Goal: Task Accomplishment & Management: Complete application form

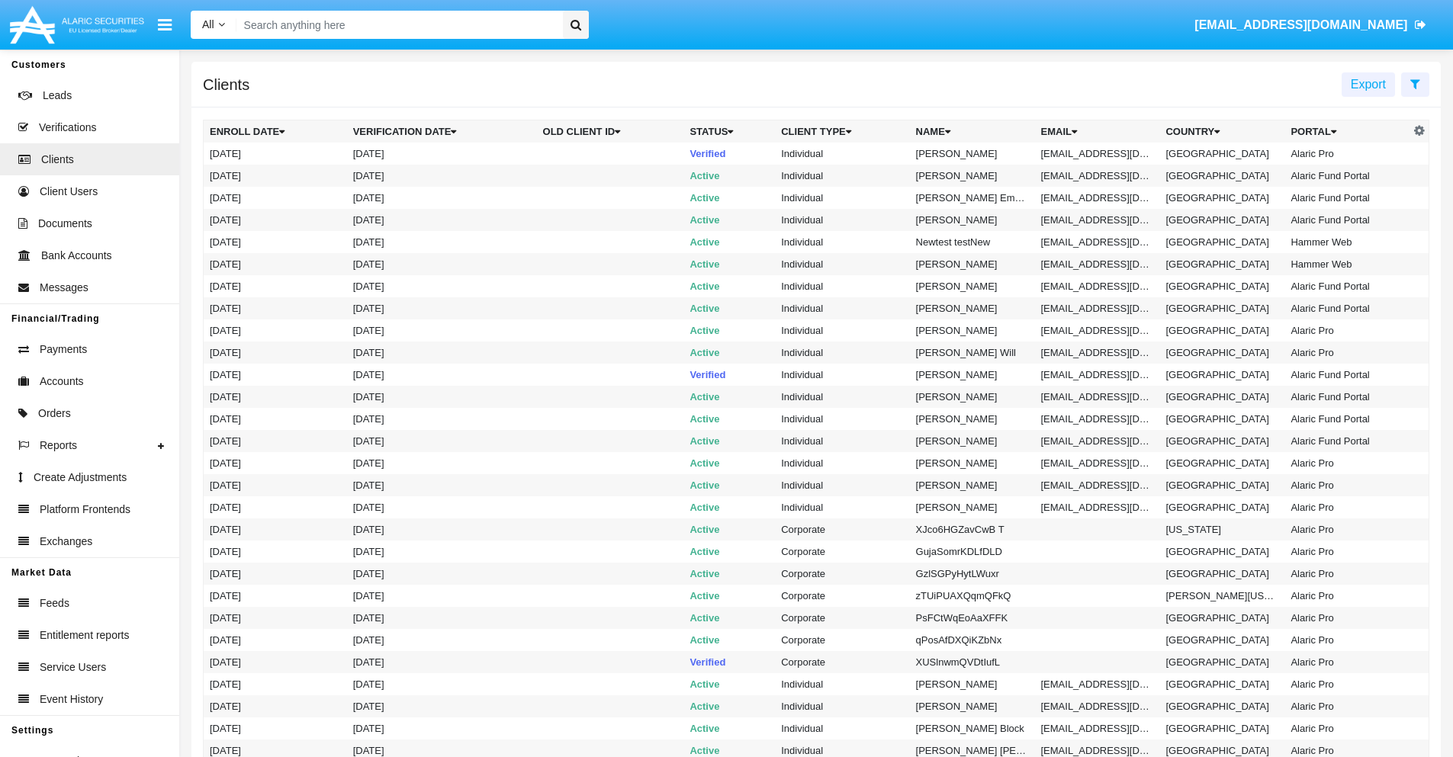
click at [1415, 83] on icon at bounding box center [1415, 84] width 10 height 12
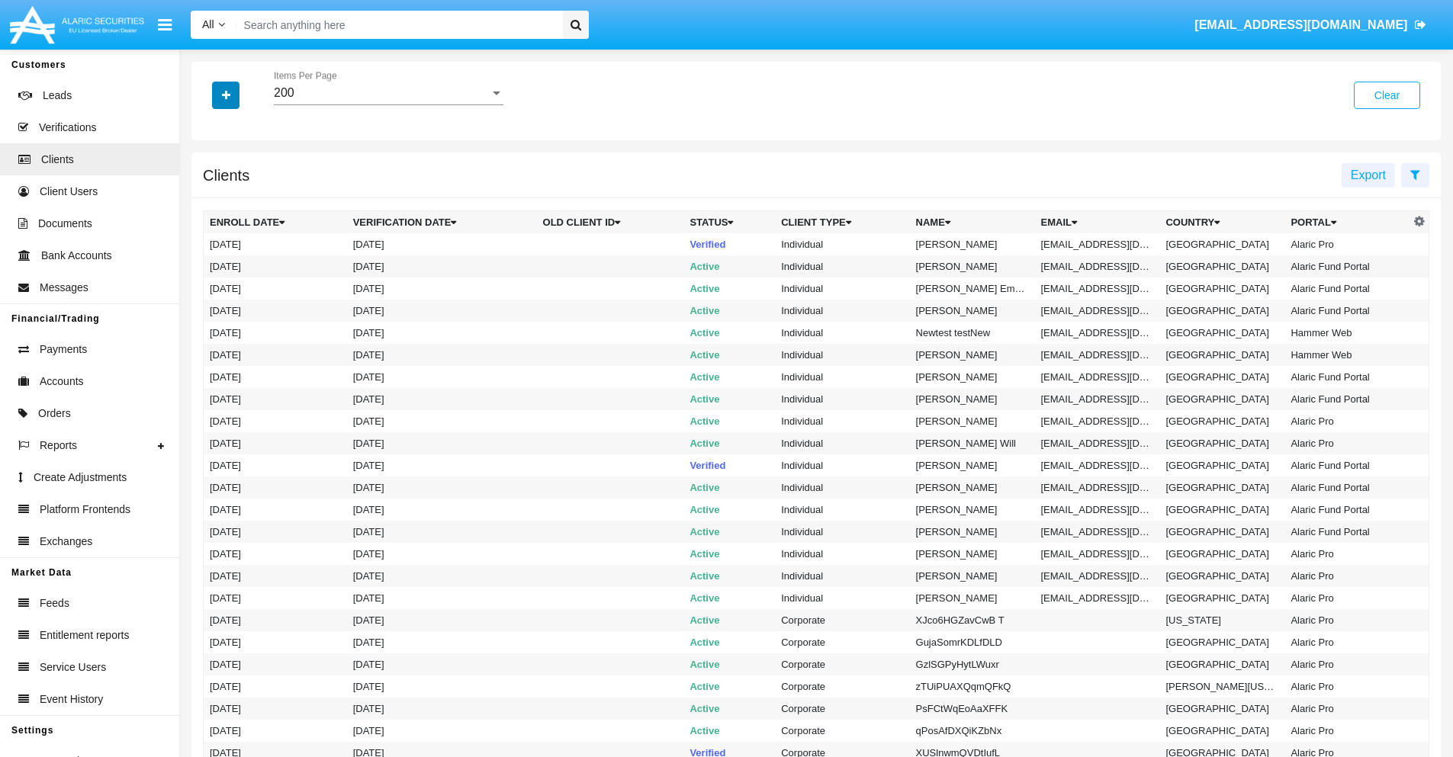
click at [226, 95] on icon "button" at bounding box center [226, 95] width 8 height 11
click at [237, 259] on span "Email" at bounding box center [237, 259] width 31 height 18
click at [210, 265] on input "Email" at bounding box center [209, 265] width 1 height 1
checkbox input "true"
click at [226, 95] on icon "button" at bounding box center [226, 95] width 8 height 11
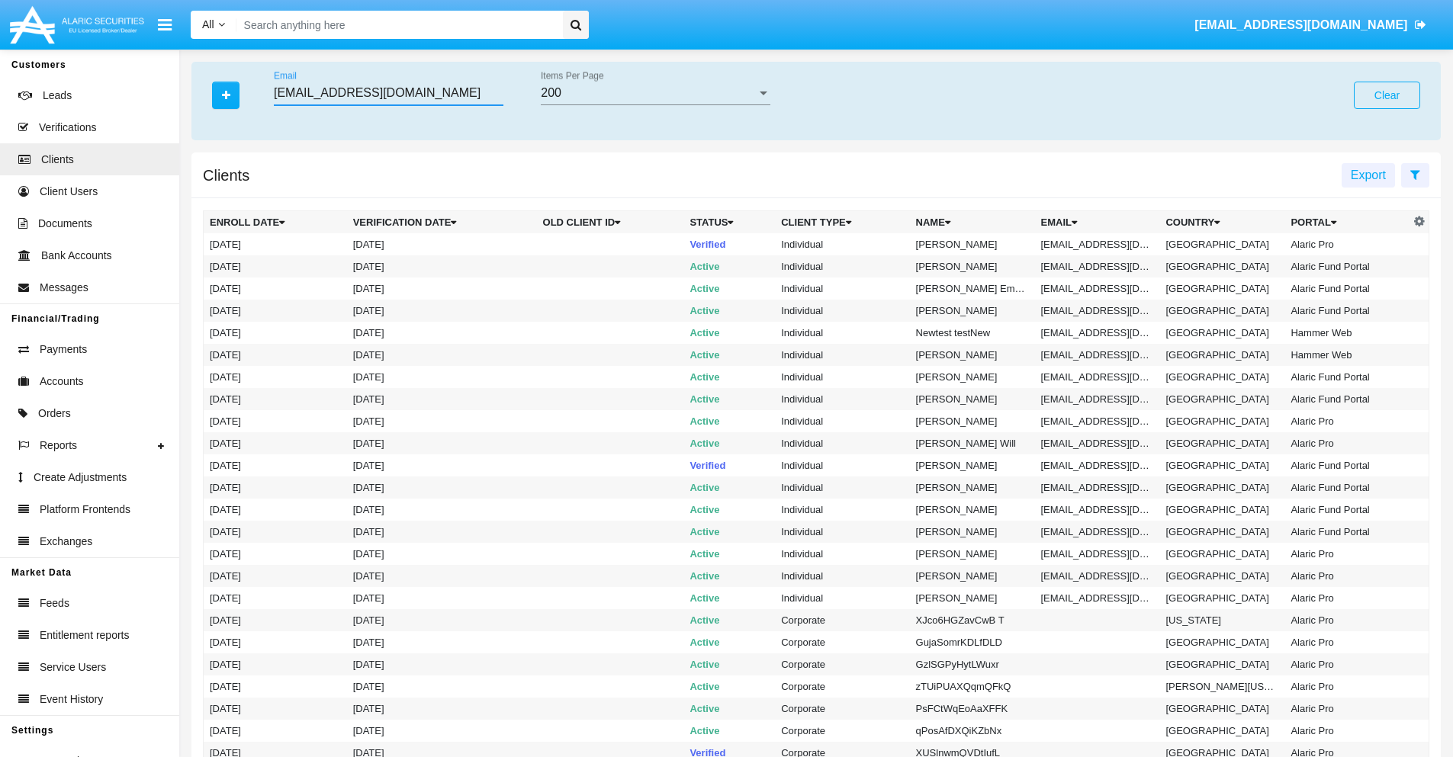
type input "[EMAIL_ADDRESS][DOMAIN_NAME]"
click at [1103, 244] on td "[EMAIL_ADDRESS][DOMAIN_NAME]" at bounding box center [1097, 244] width 125 height 22
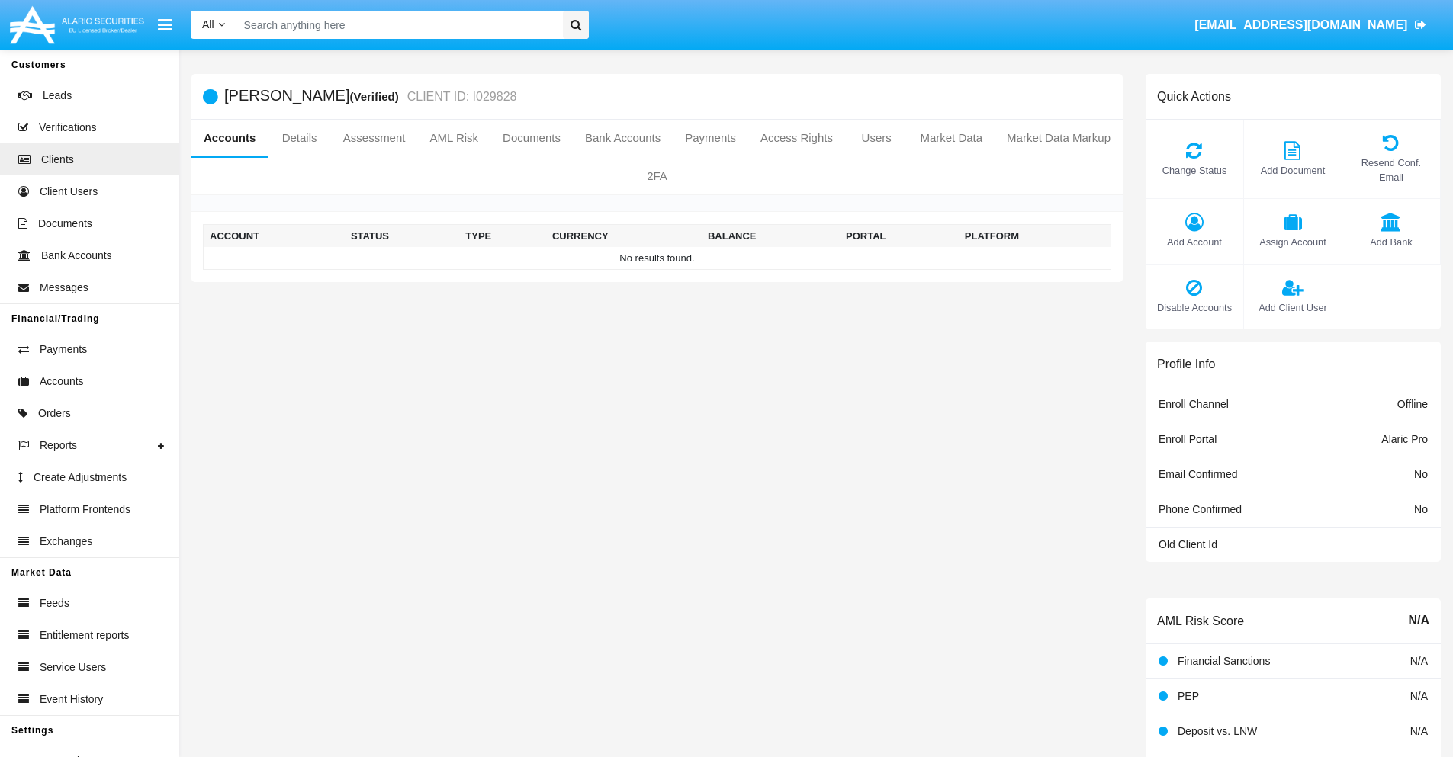
click at [1194, 242] on span "Add Account" at bounding box center [1194, 242] width 82 height 14
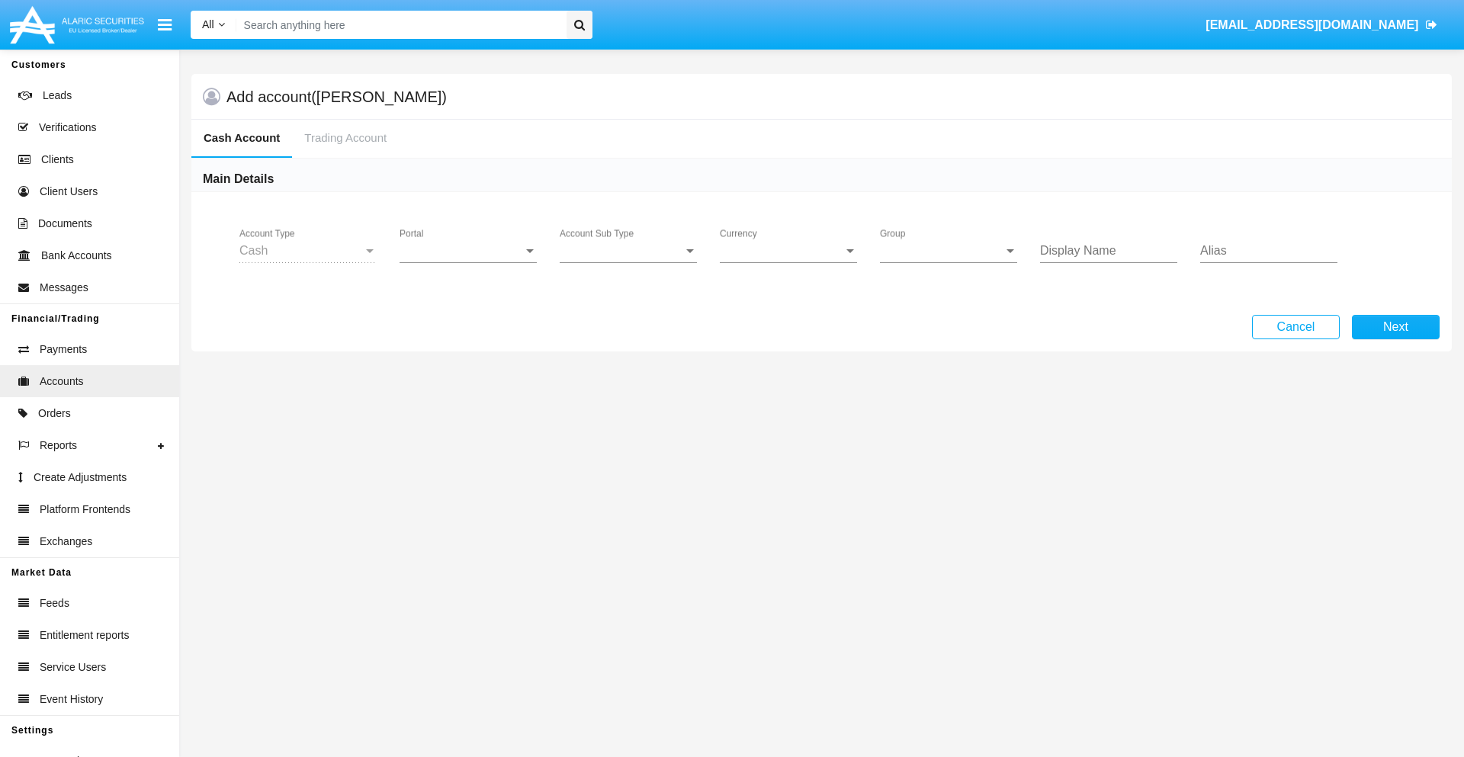
click at [468, 251] on span "Portal" at bounding box center [462, 251] width 124 height 14
click at [470, 262] on span "Alaric Pro" at bounding box center [470, 262] width 141 height 37
click at [628, 251] on span "Account Sub Type" at bounding box center [622, 251] width 124 height 14
click at [628, 262] on span "Trading Cash" at bounding box center [628, 262] width 137 height 37
click at [949, 251] on span "Group" at bounding box center [942, 251] width 124 height 14
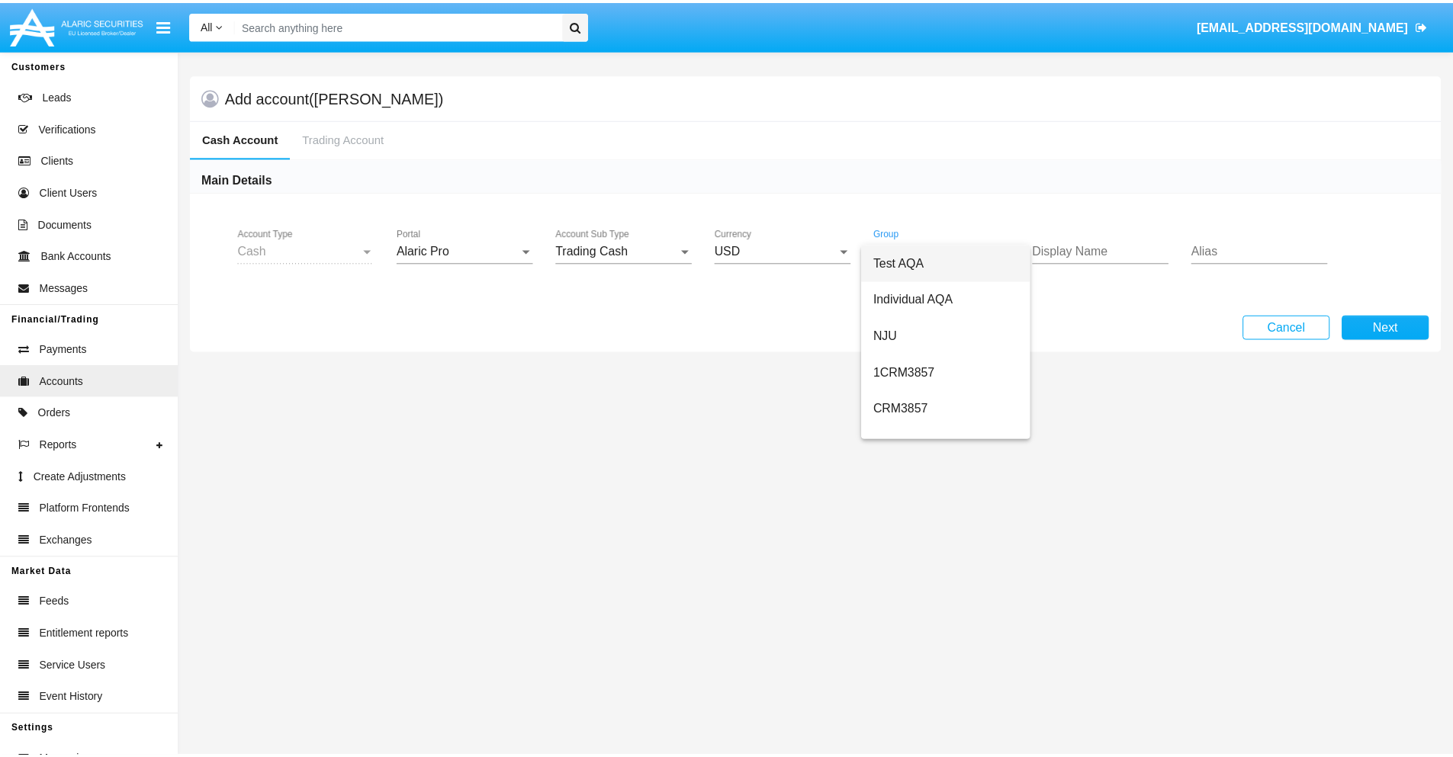
scroll to position [683, 0]
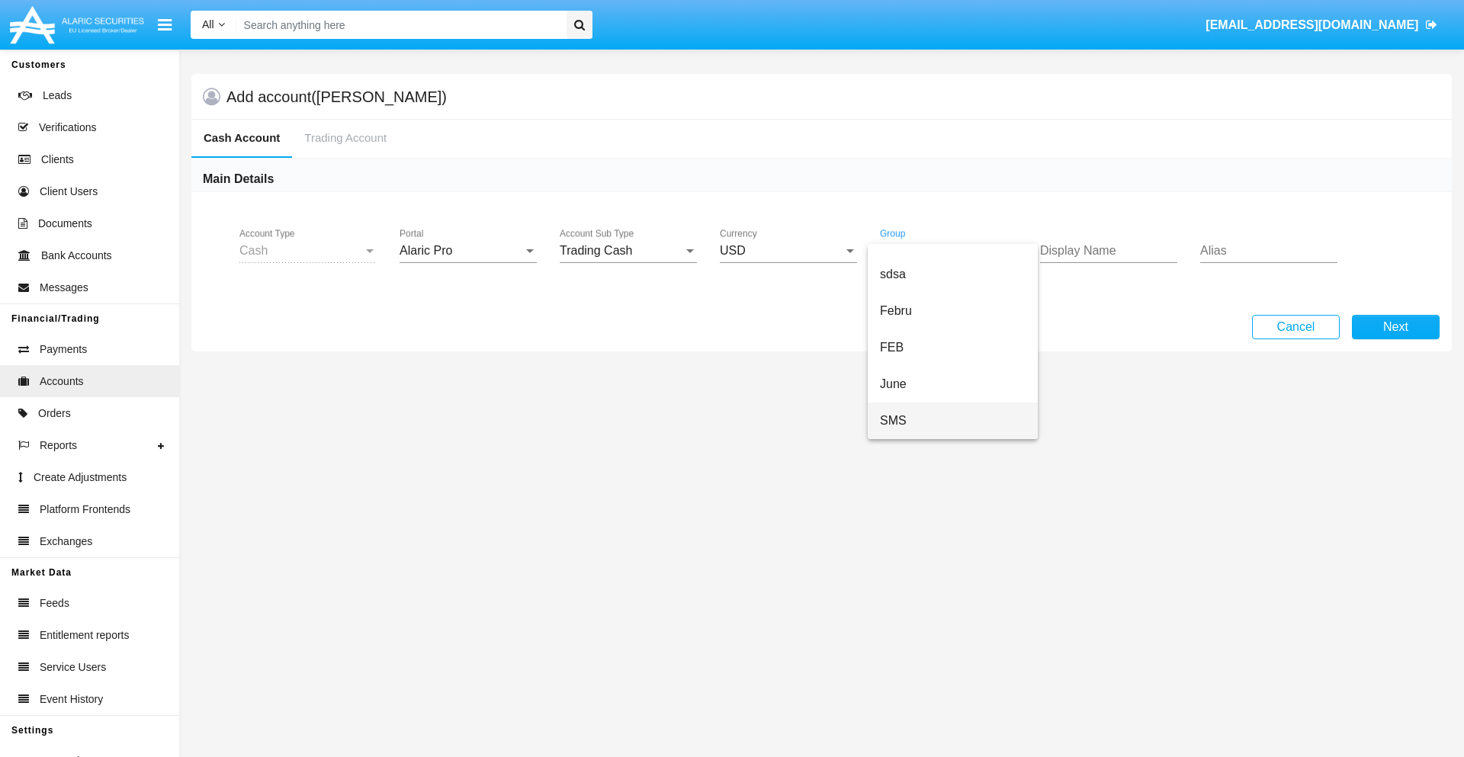
click at [953, 421] on span "SMS" at bounding box center [953, 421] width 146 height 37
type input "salmon"
type input "magenta"
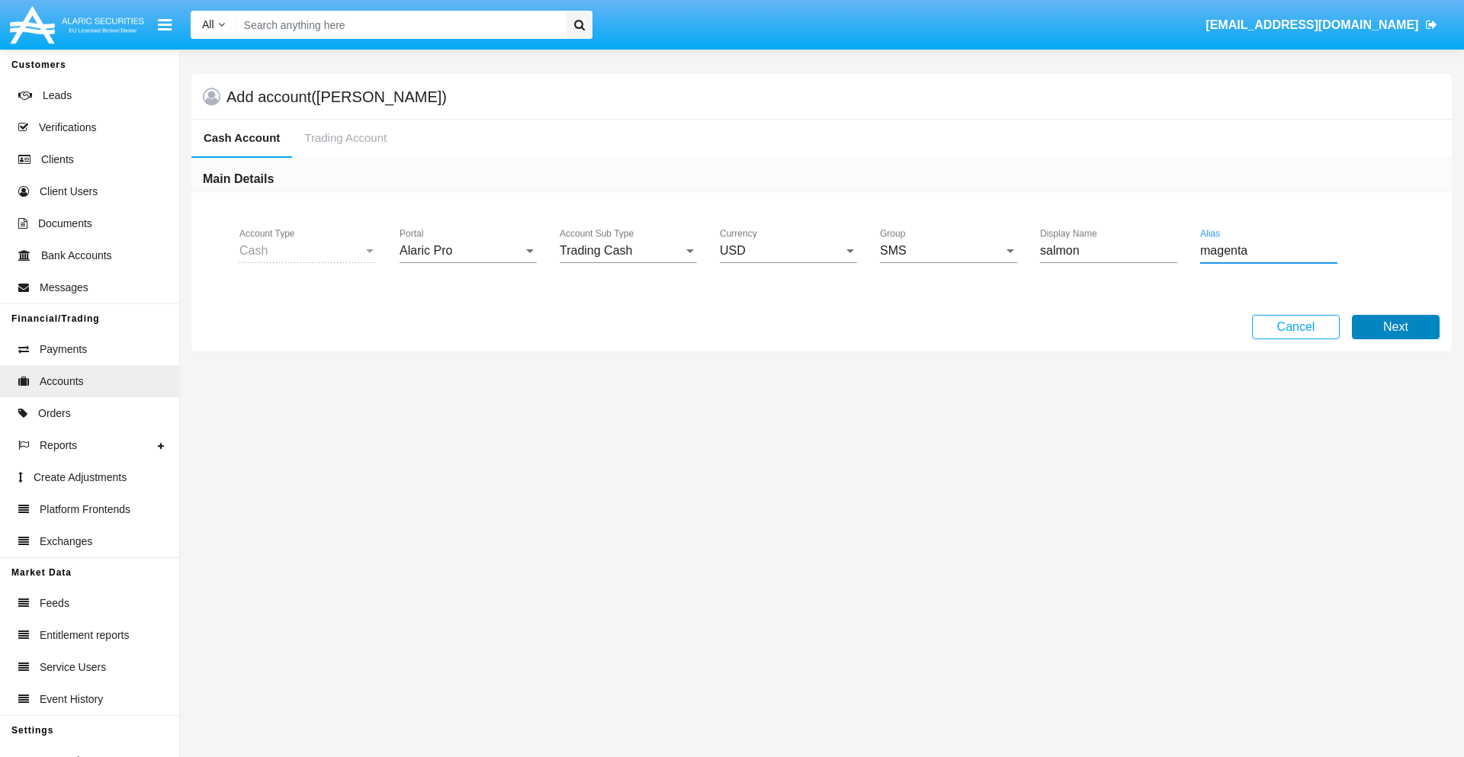
click at [1396, 327] on button "Next" at bounding box center [1396, 327] width 88 height 24
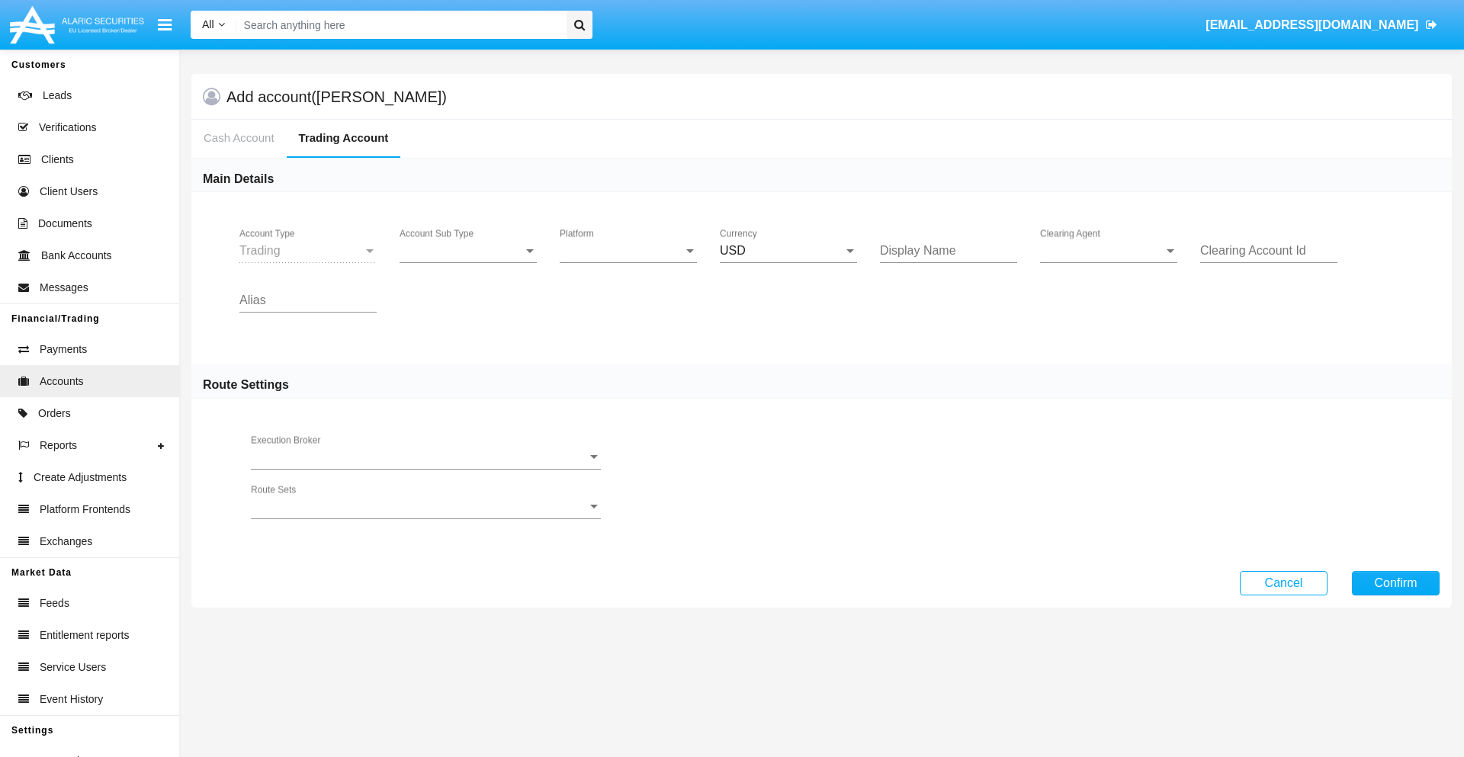
click at [468, 251] on span "Account Sub Type" at bounding box center [462, 251] width 124 height 14
click at [468, 262] on span "Trading" at bounding box center [468, 262] width 137 height 37
click at [628, 251] on span "Platform" at bounding box center [622, 251] width 124 height 14
click at [628, 262] on span "Hammer Lite" at bounding box center [628, 262] width 137 height 37
click at [1109, 251] on span "Clearing Agent" at bounding box center [1102, 251] width 124 height 14
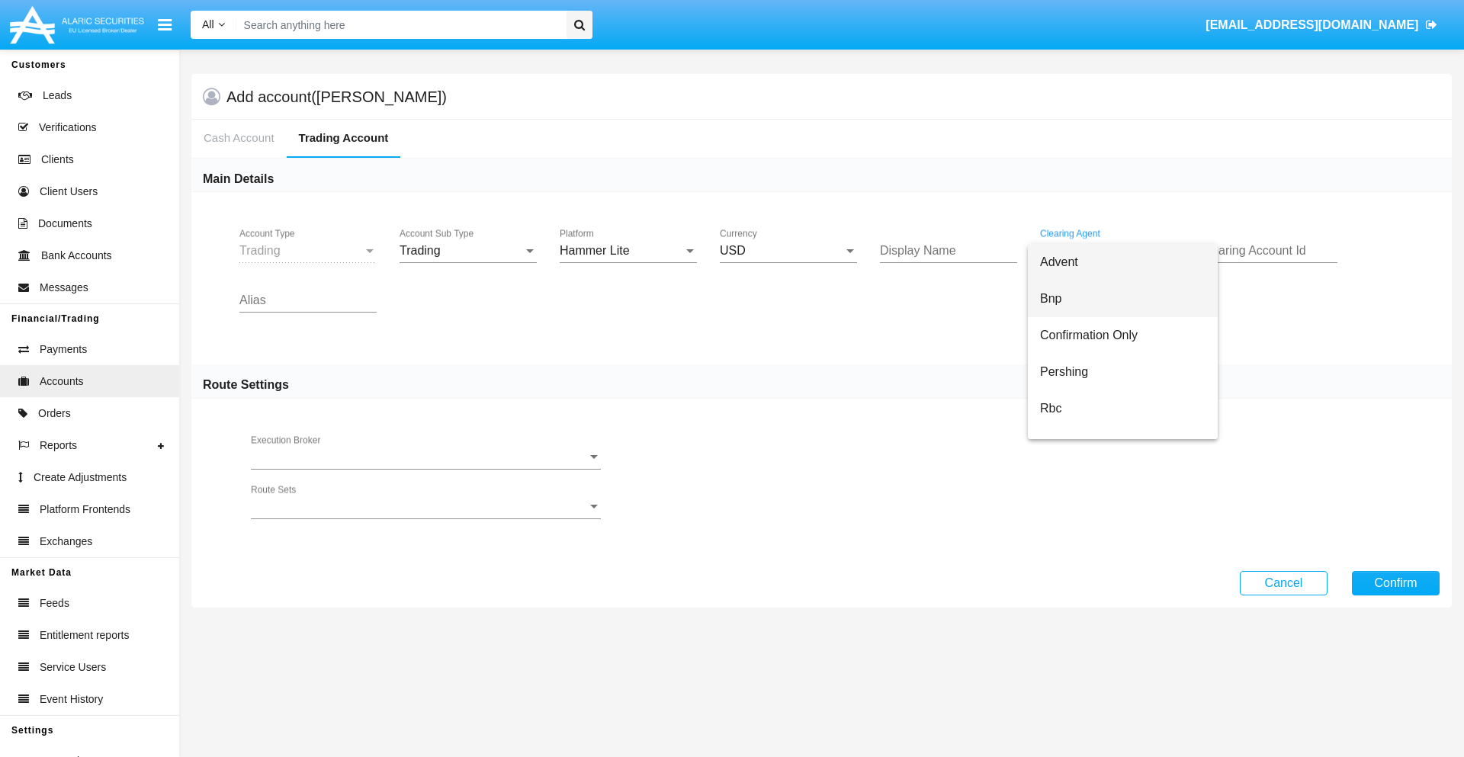
click at [1123, 299] on span "Bnp" at bounding box center [1123, 299] width 166 height 37
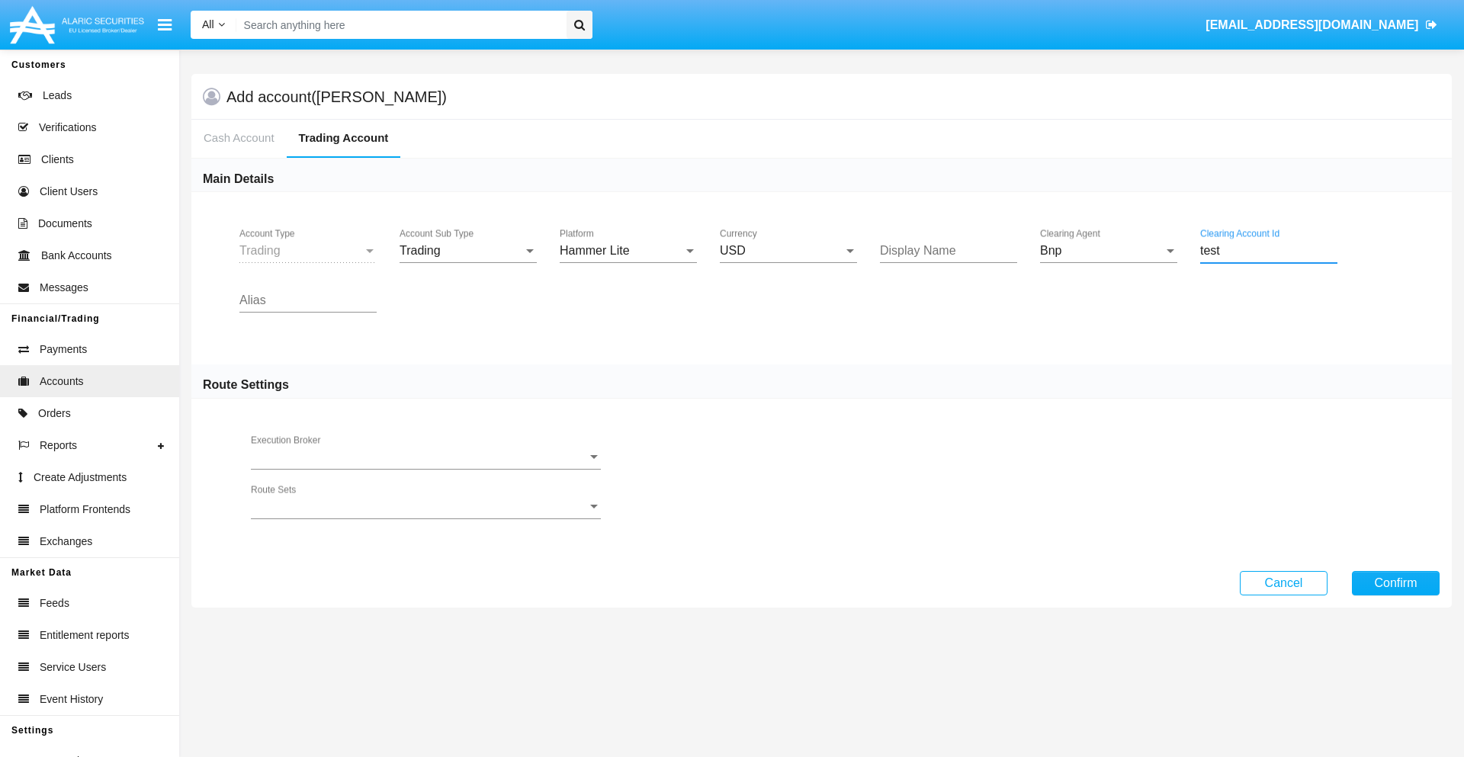
type input "test"
type input "blue"
type input "indigo"
click at [1396, 583] on button "Confirm" at bounding box center [1396, 583] width 88 height 24
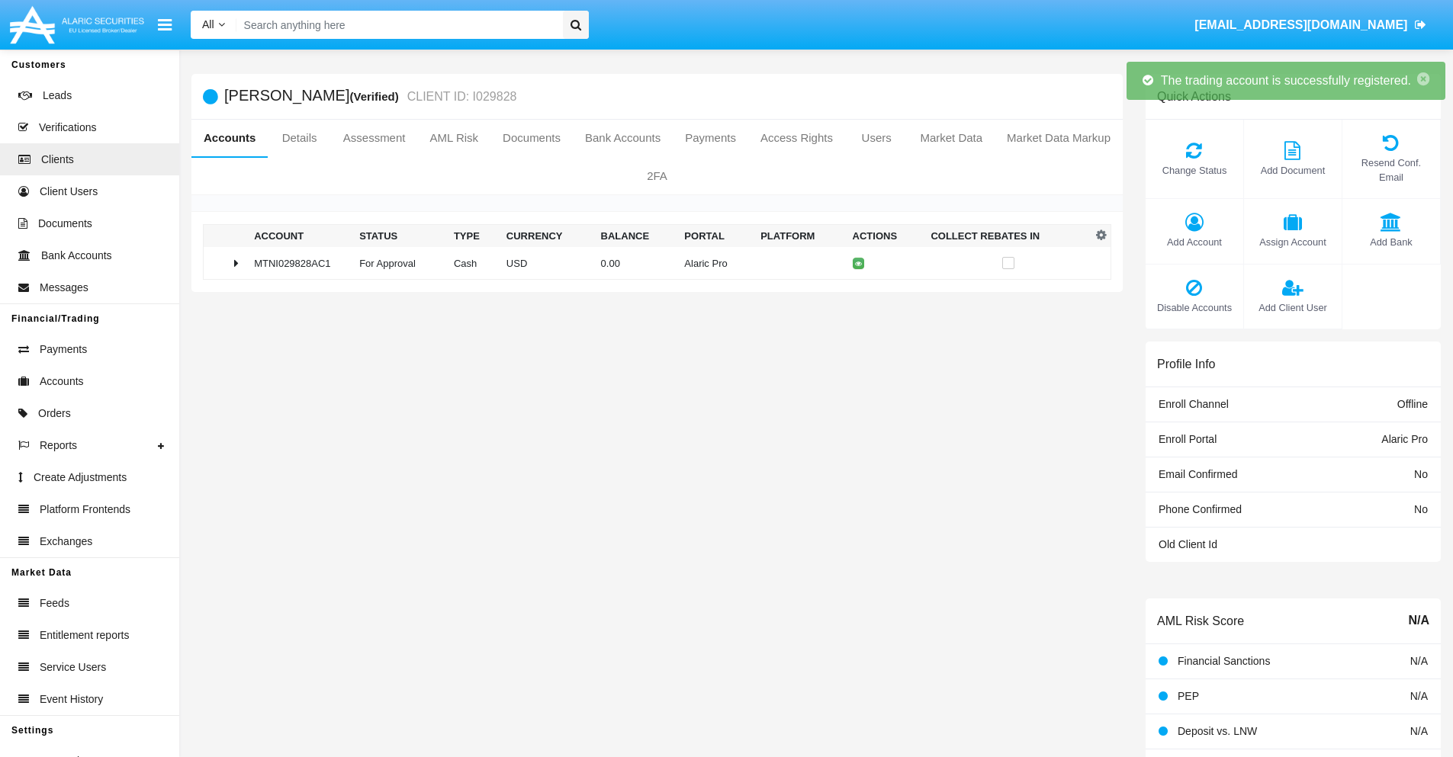
click at [651, 263] on td "0.00" at bounding box center [637, 263] width 84 height 33
click at [858, 263] on icon at bounding box center [861, 263] width 7 height 7
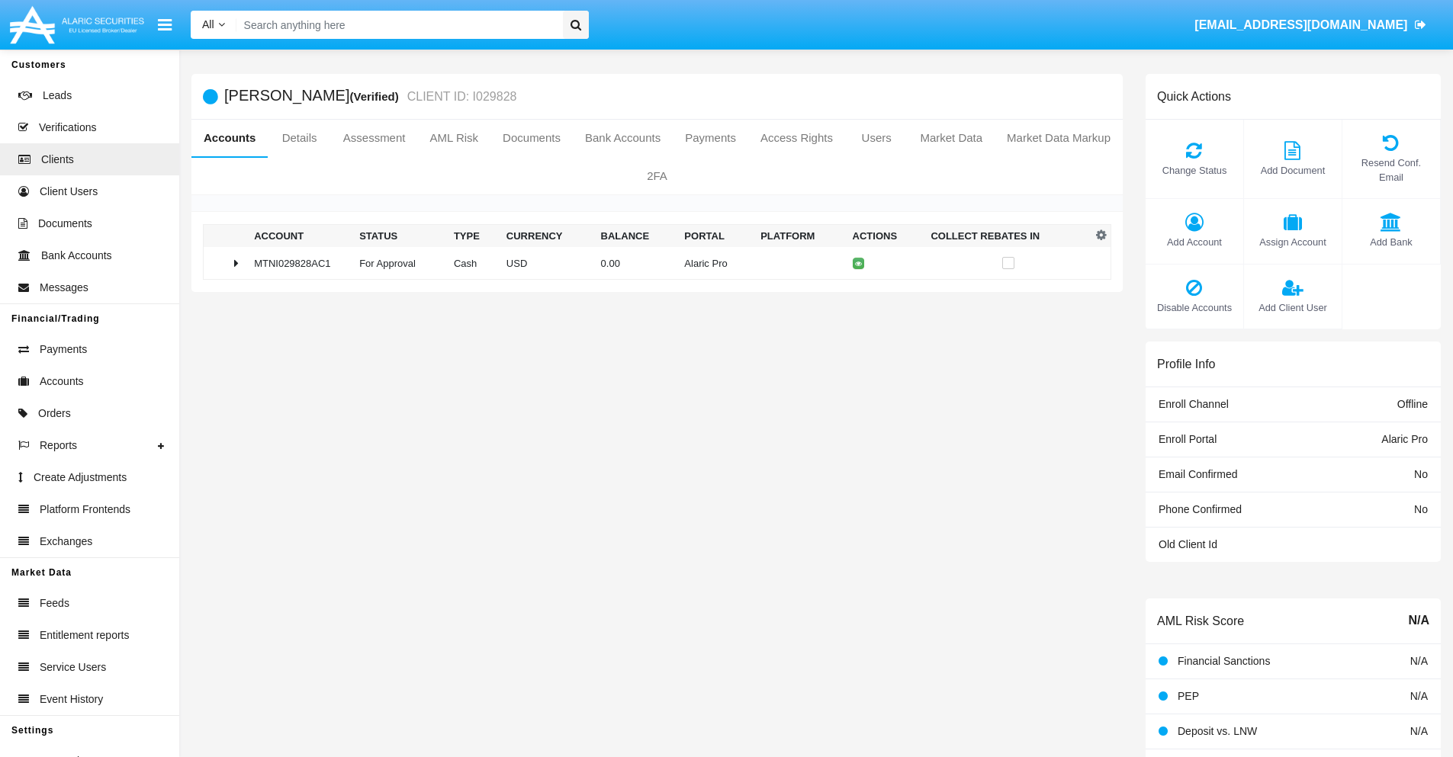
click at [651, 263] on td "0.00" at bounding box center [637, 263] width 84 height 33
click at [858, 295] on icon at bounding box center [861, 295] width 7 height 7
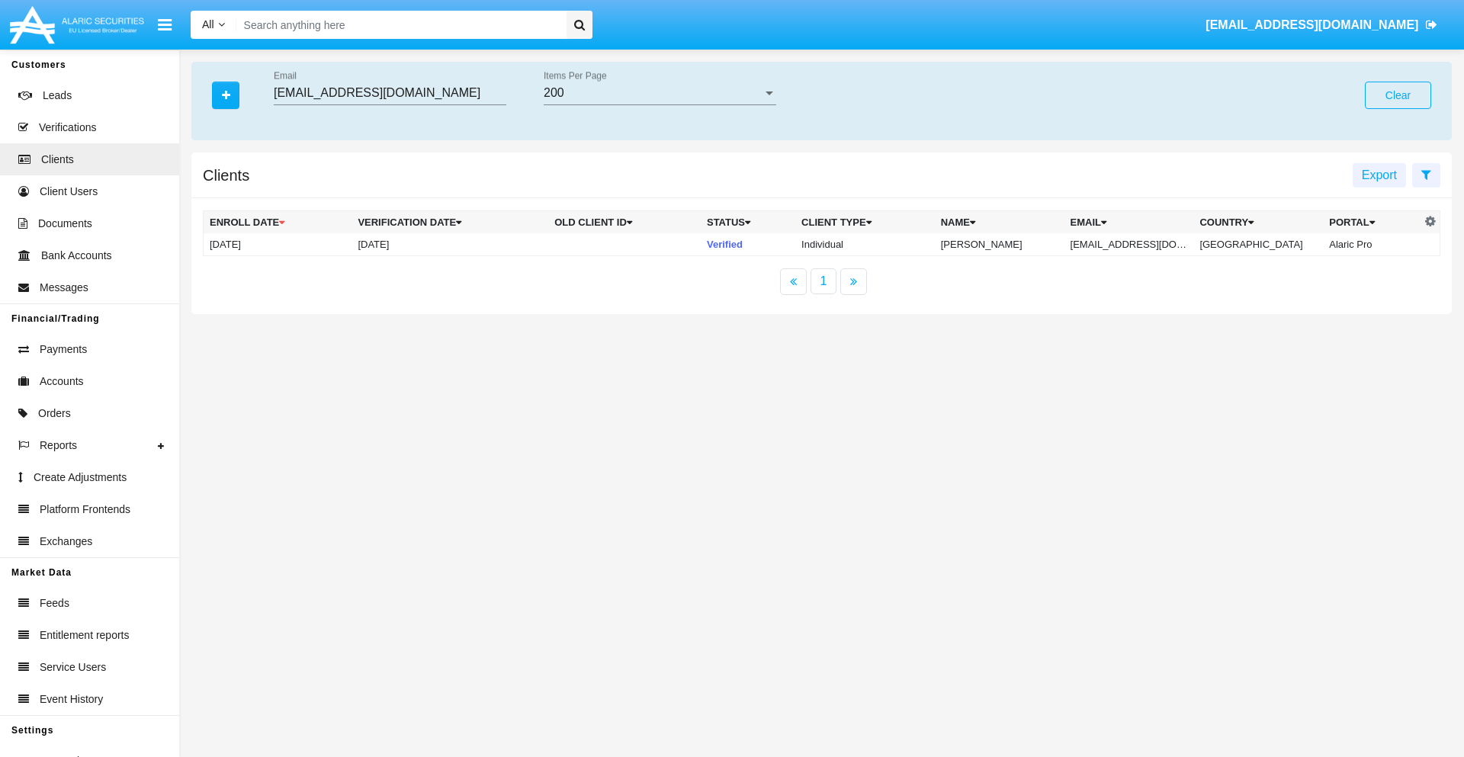
click at [1398, 95] on button "Clear" at bounding box center [1398, 95] width 66 height 27
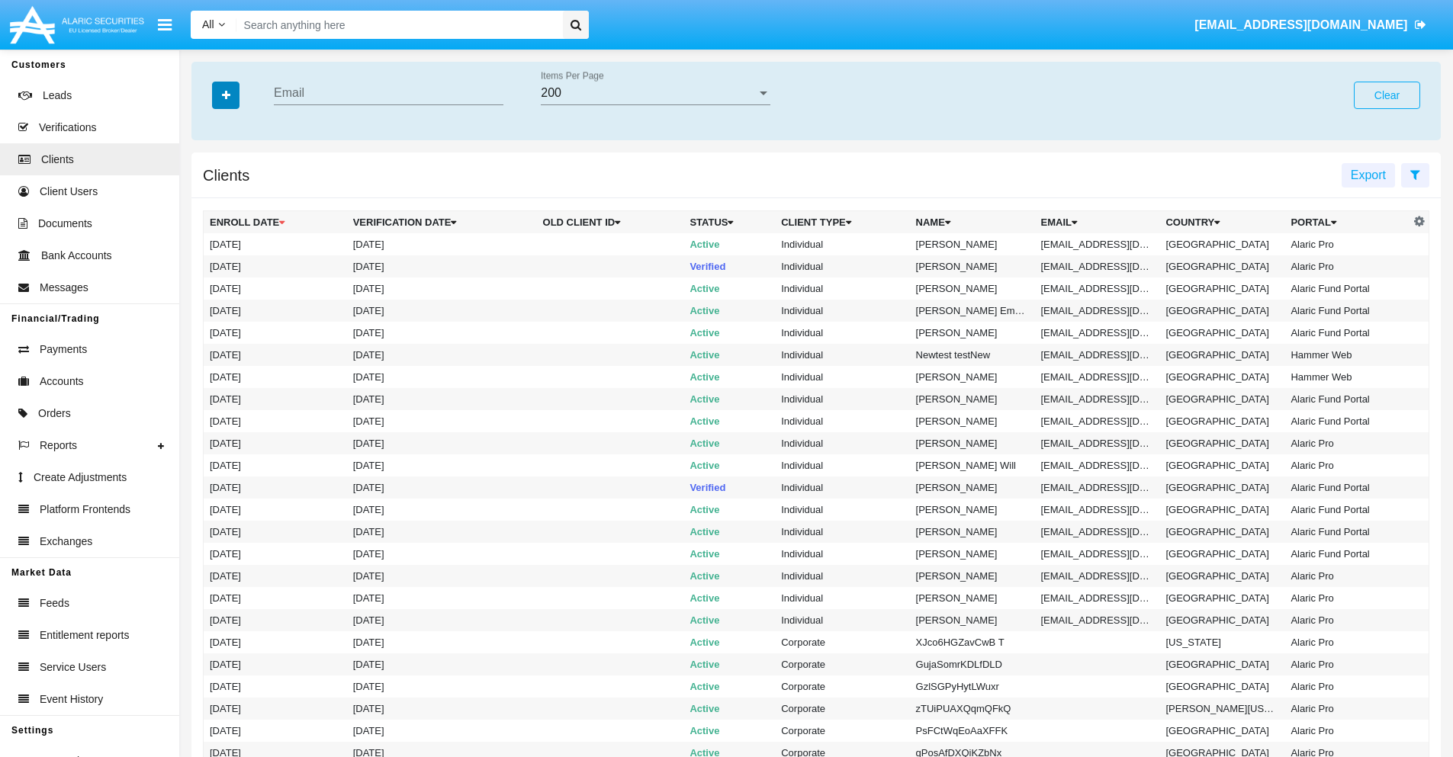
click at [226, 95] on icon "button" at bounding box center [226, 95] width 8 height 11
type input "[EMAIL_ADDRESS][DOMAIN_NAME]"
click at [1103, 244] on td "[EMAIL_ADDRESS][DOMAIN_NAME]" at bounding box center [1097, 244] width 125 height 22
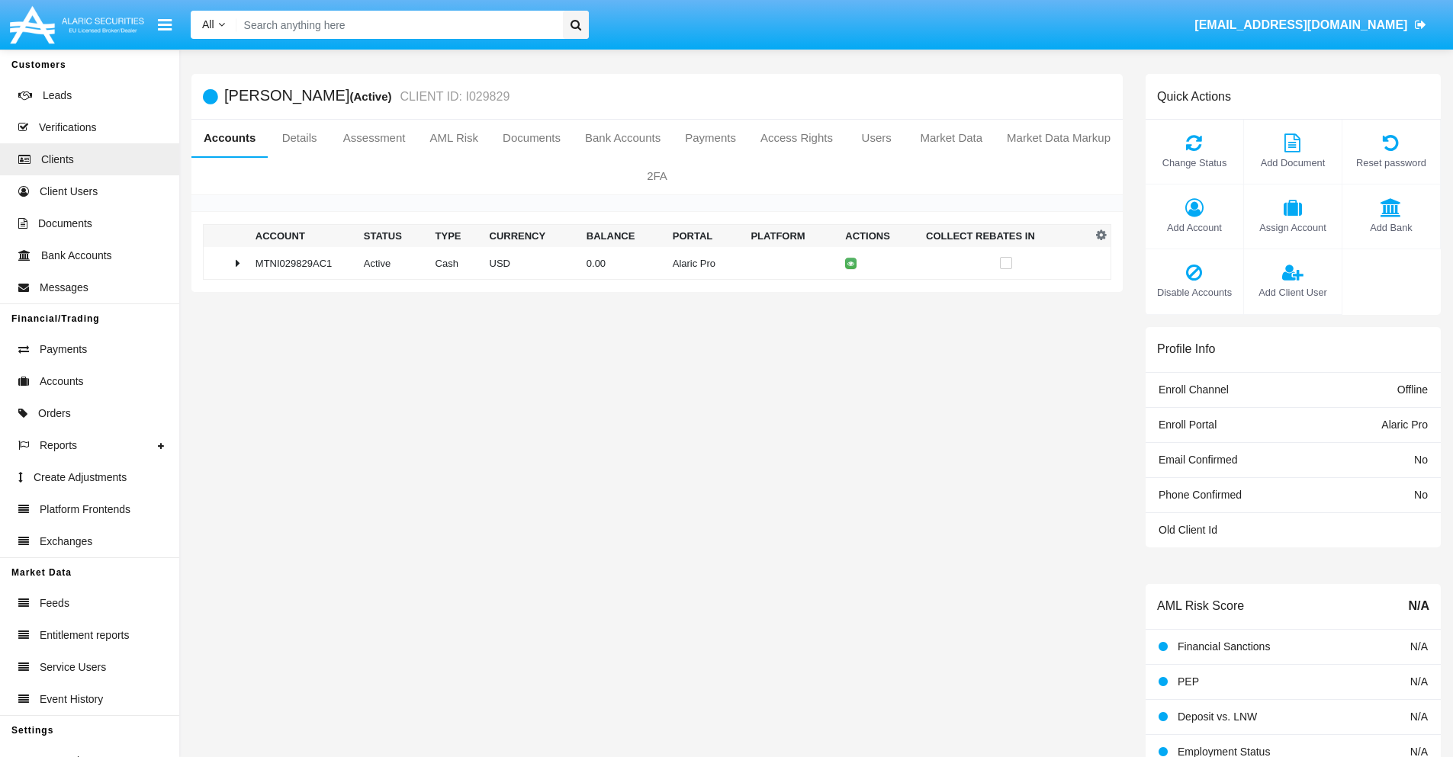
click at [1194, 227] on span "Add Account" at bounding box center [1194, 227] width 82 height 14
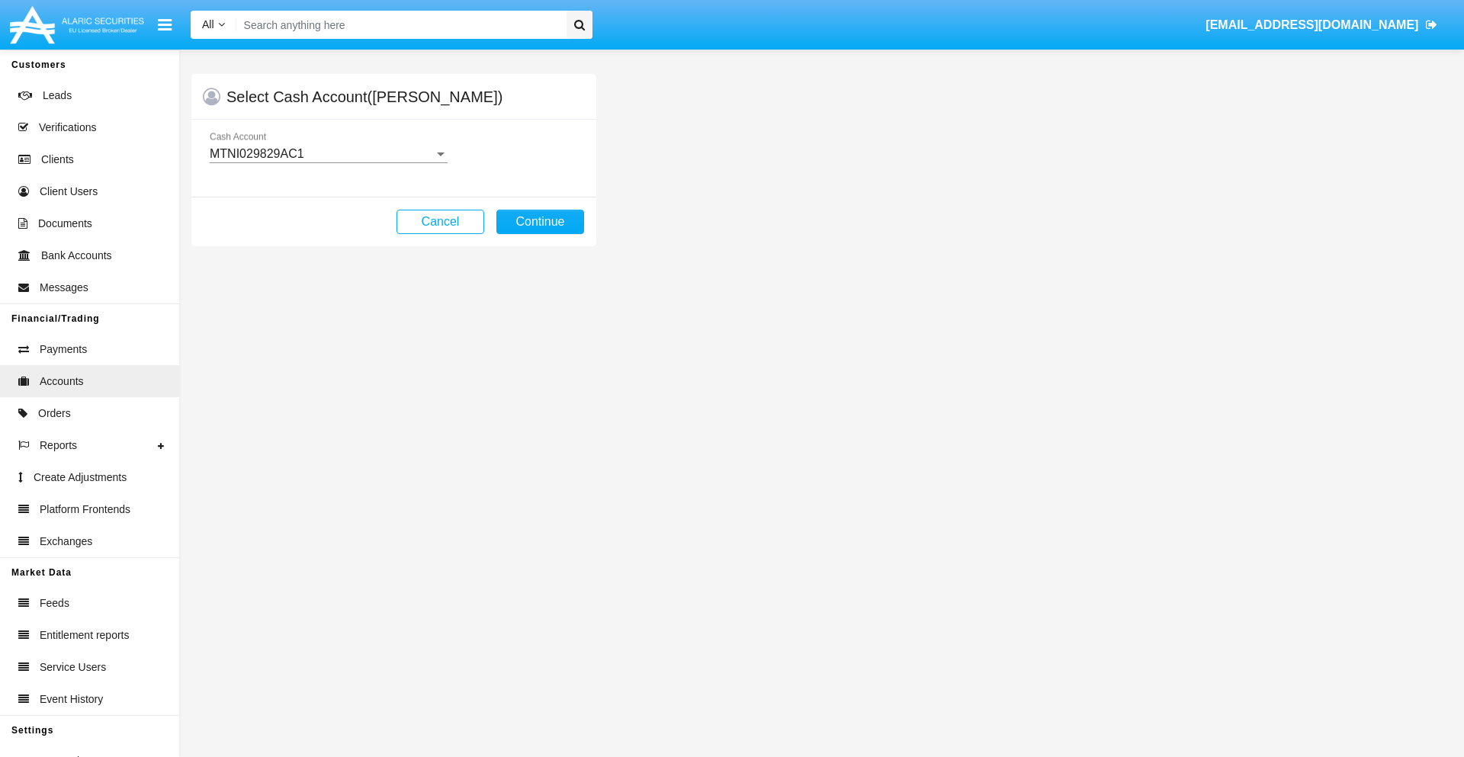
click at [328, 154] on div "MTNI029829AC1" at bounding box center [322, 154] width 224 height 14
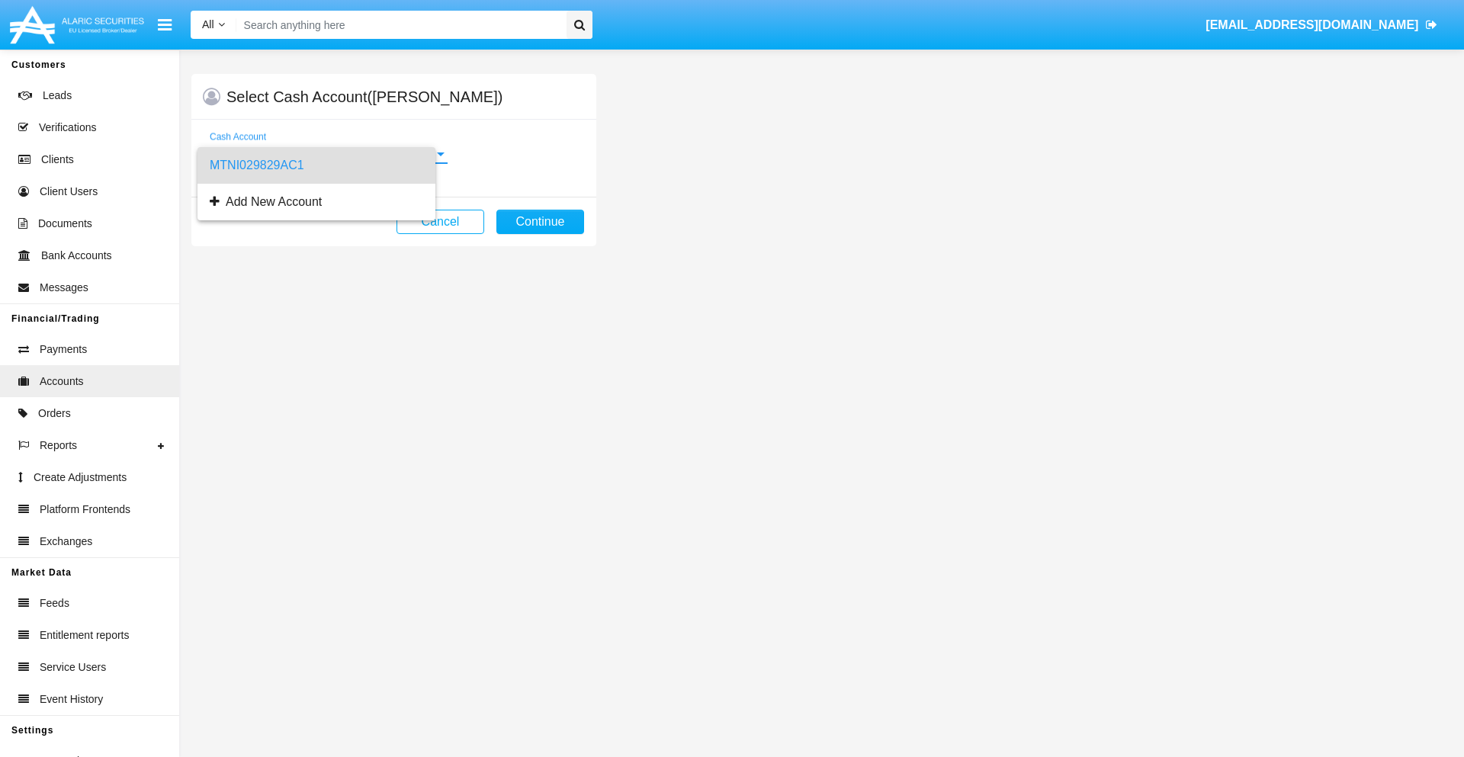
click at [328, 166] on span "MTNI029829AC1" at bounding box center [317, 165] width 214 height 37
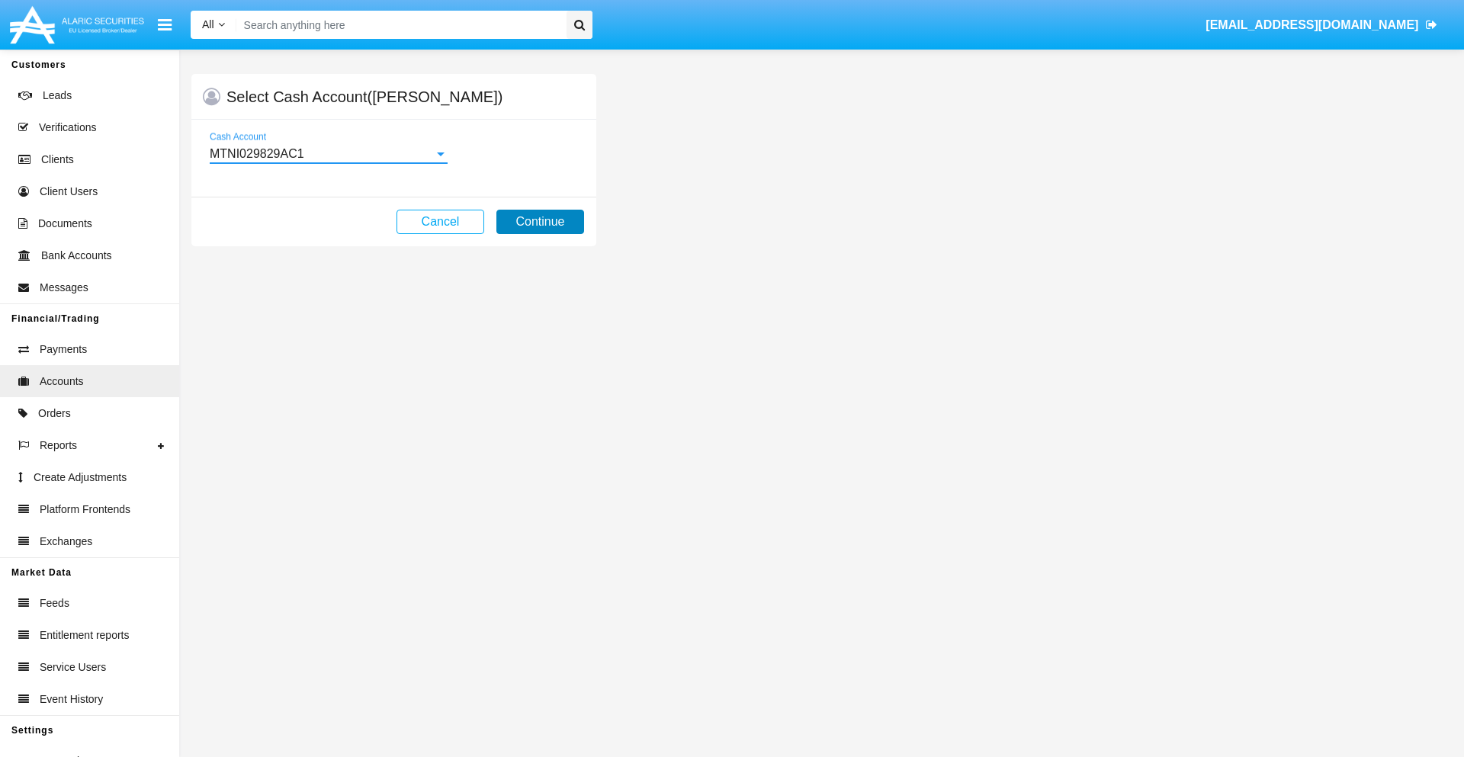
click at [540, 222] on button "Continue" at bounding box center [541, 222] width 88 height 24
